Goal: Information Seeking & Learning: Learn about a topic

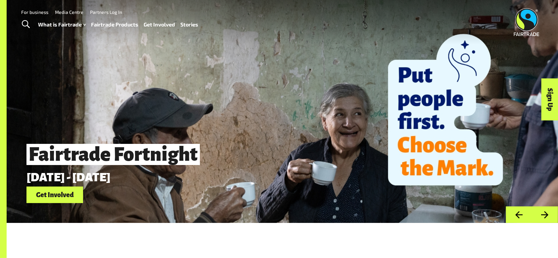
click at [101, 24] on link "Fairtrade Products" at bounding box center [114, 25] width 47 height 10
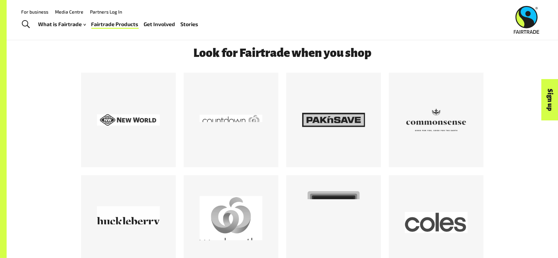
scroll to position [750, 0]
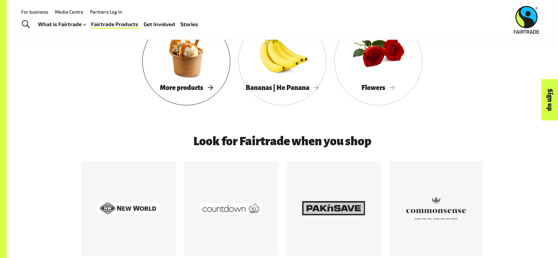
click at [181, 81] on div at bounding box center [186, 52] width 88 height 57
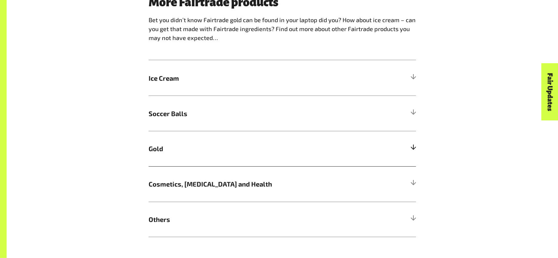
scroll to position [485, 0]
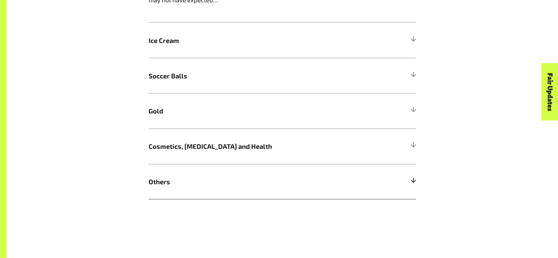
click at [169, 185] on span "Others" at bounding box center [249, 182] width 201 height 10
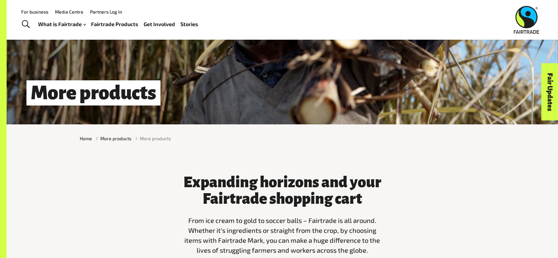
scroll to position [0, 0]
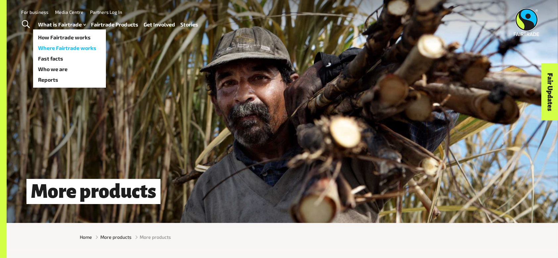
click at [62, 48] on link "Where Fairtrade works" at bounding box center [69, 48] width 73 height 11
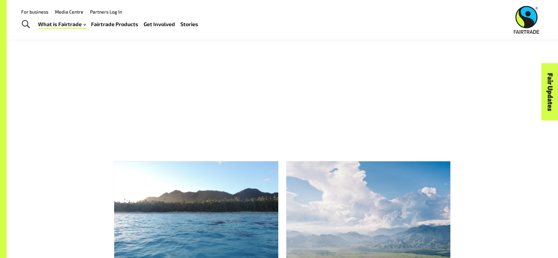
scroll to position [808, 0]
